Goal: Information Seeking & Learning: Learn about a topic

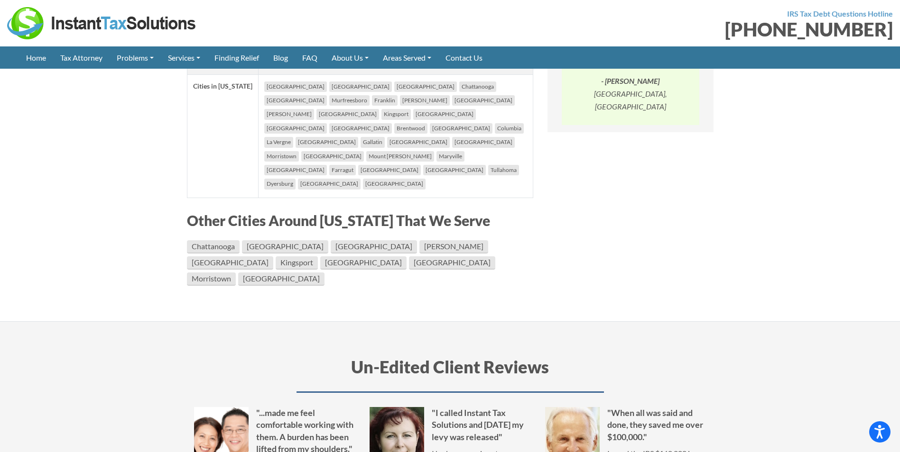
scroll to position [949, 0]
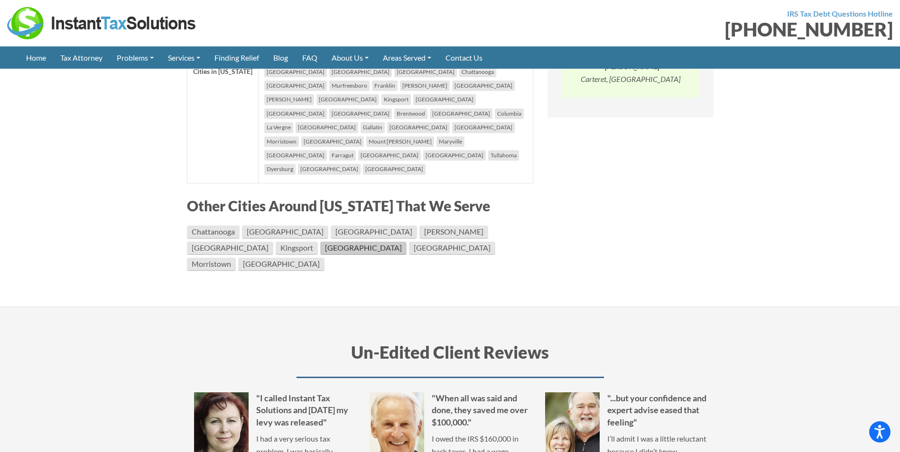
click at [406, 242] on link "[GEOGRAPHIC_DATA]" at bounding box center [363, 248] width 86 height 13
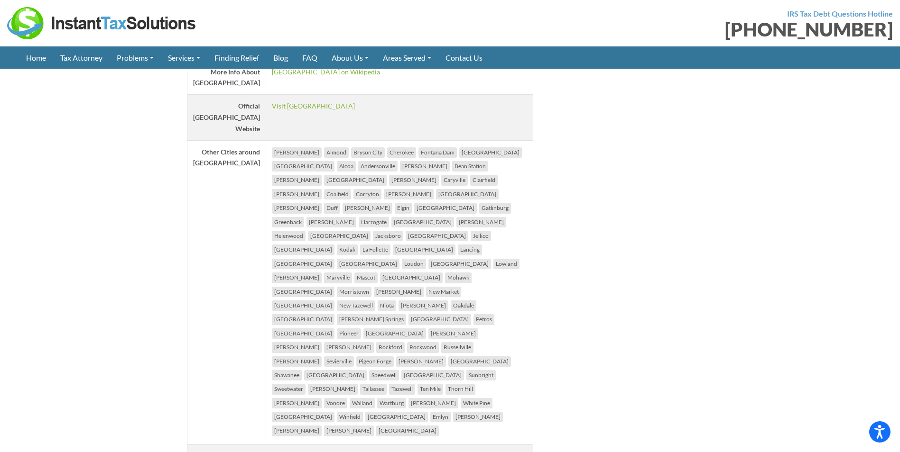
scroll to position [1518, 0]
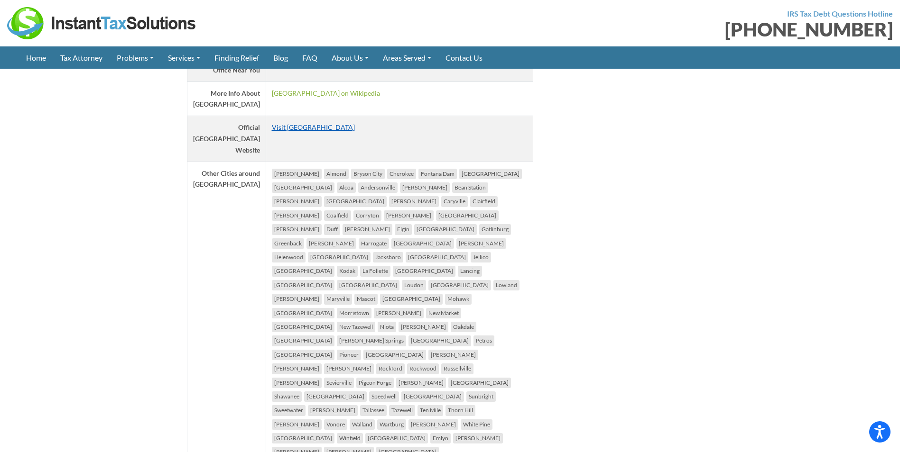
click at [296, 123] on link "Visit [GEOGRAPHIC_DATA]" at bounding box center [313, 127] width 83 height 8
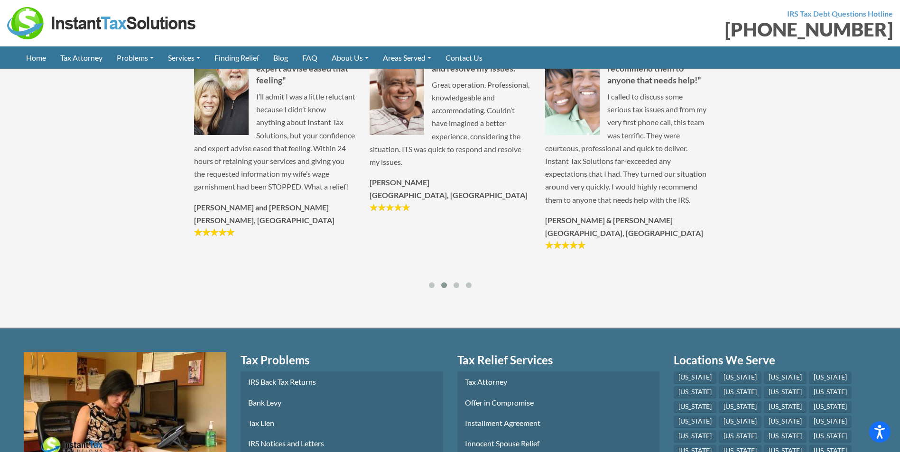
scroll to position [2277, 0]
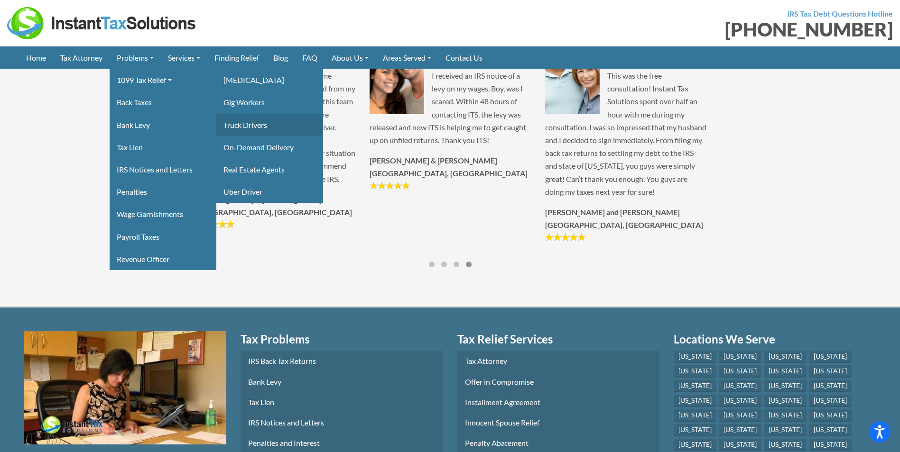
click at [257, 125] on link "Truck Drivers" at bounding box center [269, 125] width 107 height 22
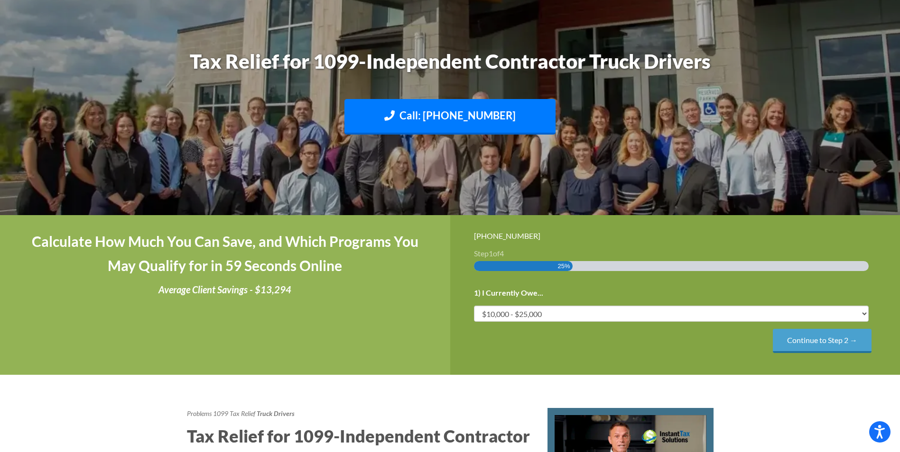
scroll to position [142, 0]
